Goal: Task Accomplishment & Management: Manage account settings

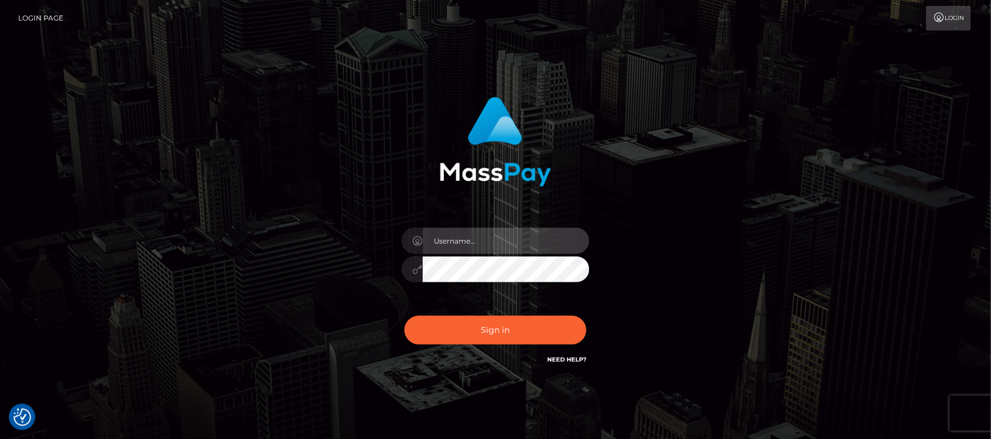
type input "hello.feetfinder"
click at [504, 233] on input "hello.feetfinder" at bounding box center [506, 241] width 167 height 26
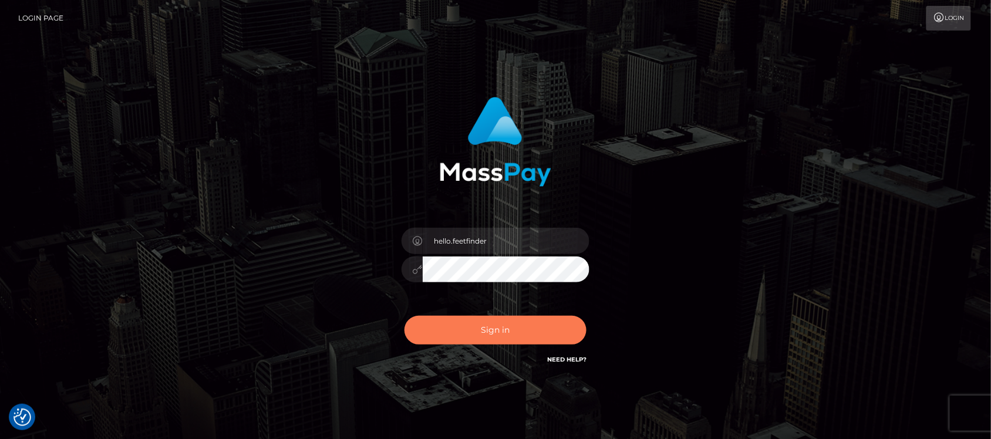
click at [526, 332] on button "Sign in" at bounding box center [495, 330] width 182 height 29
type input "hello.feetfinder"
click at [537, 332] on button "Sign in" at bounding box center [495, 330] width 182 height 29
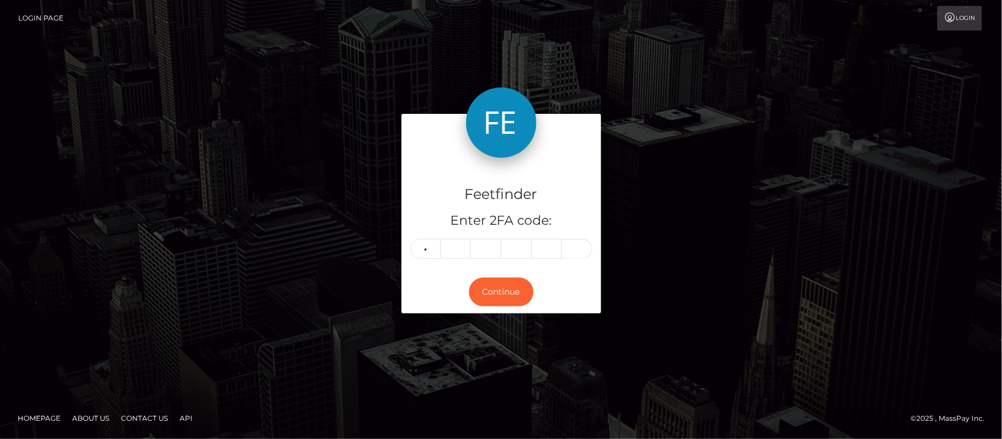
type input "4"
type input "6"
type input "5"
type input "7"
type input "8"
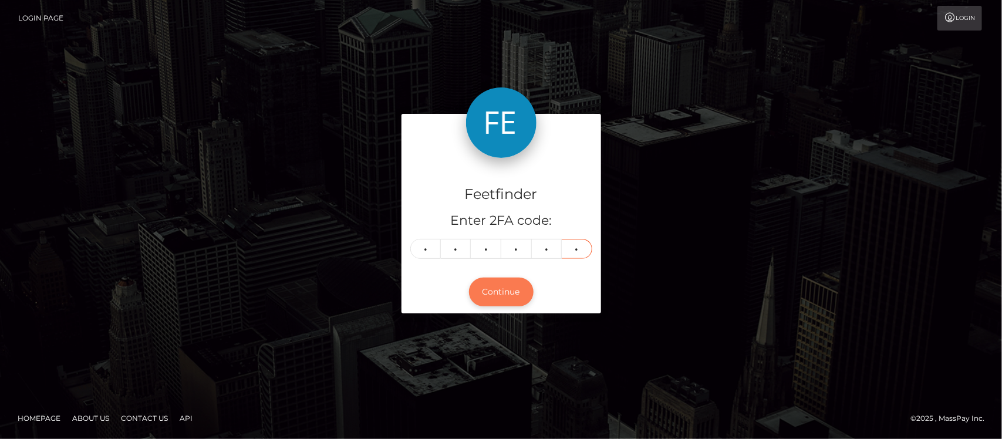
type input "6"
click at [514, 292] on button "Continue" at bounding box center [501, 292] width 65 height 29
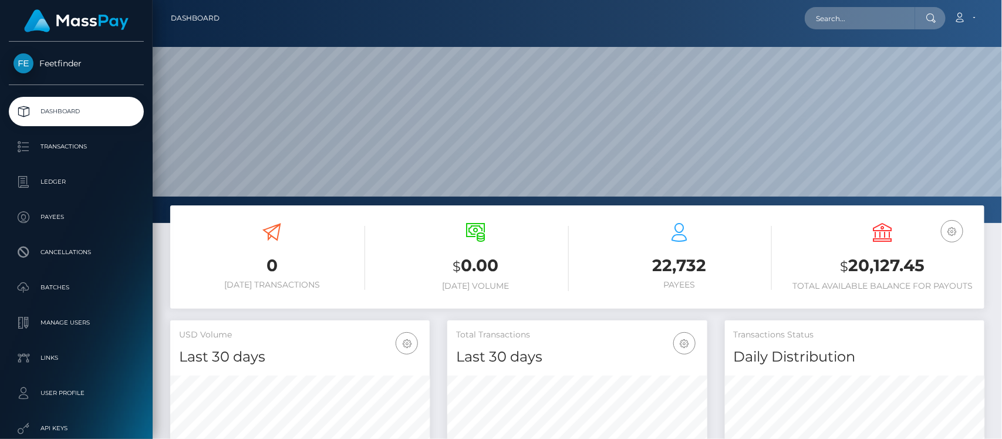
scroll to position [207, 259]
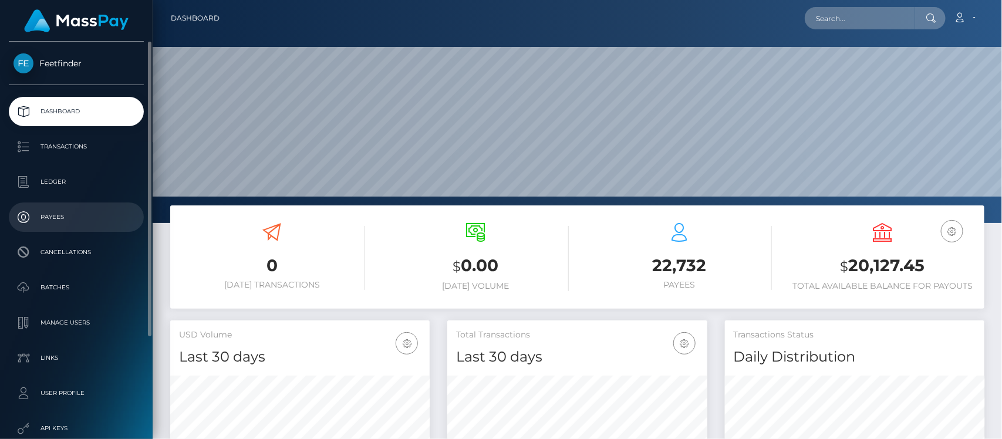
click at [60, 232] on link "Payees" at bounding box center [76, 216] width 135 height 29
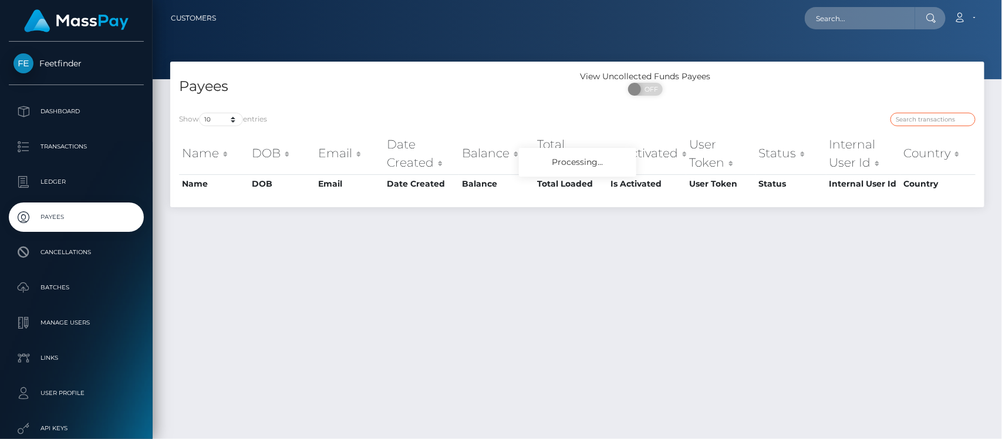
click at [911, 114] on input "search" at bounding box center [932, 119] width 85 height 13
paste input "08055062-717c-11f0-87f1-0266f44cc279"
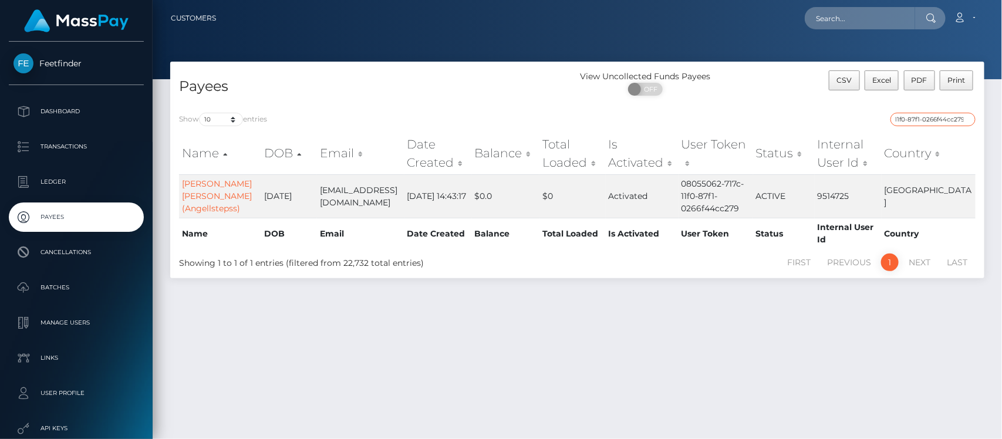
type input "08055062-717c-11f0-87f1-0266f44cc279"
